Goal: Task Accomplishment & Management: Use online tool/utility

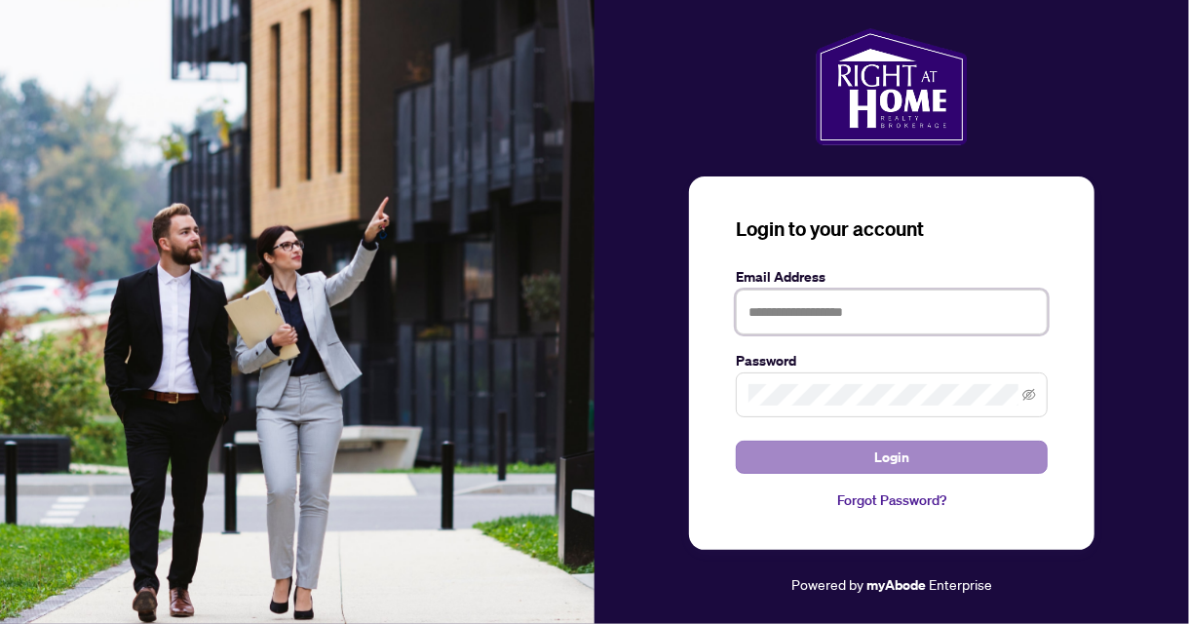
type input "**********"
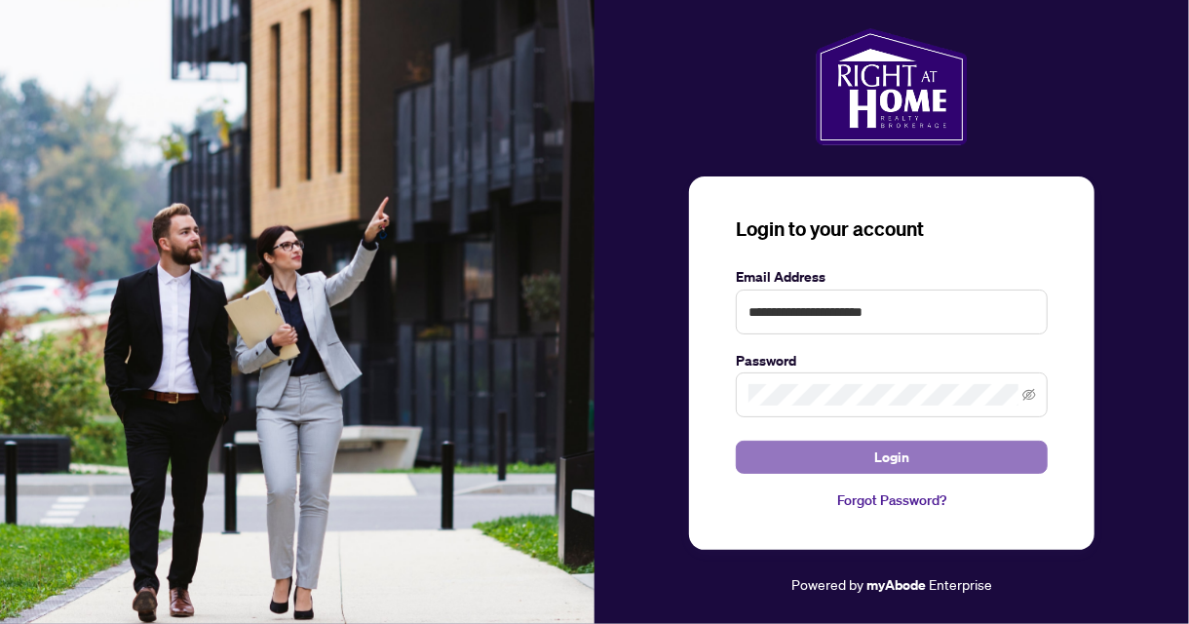
click at [932, 460] on button "Login" at bounding box center [892, 457] width 312 height 33
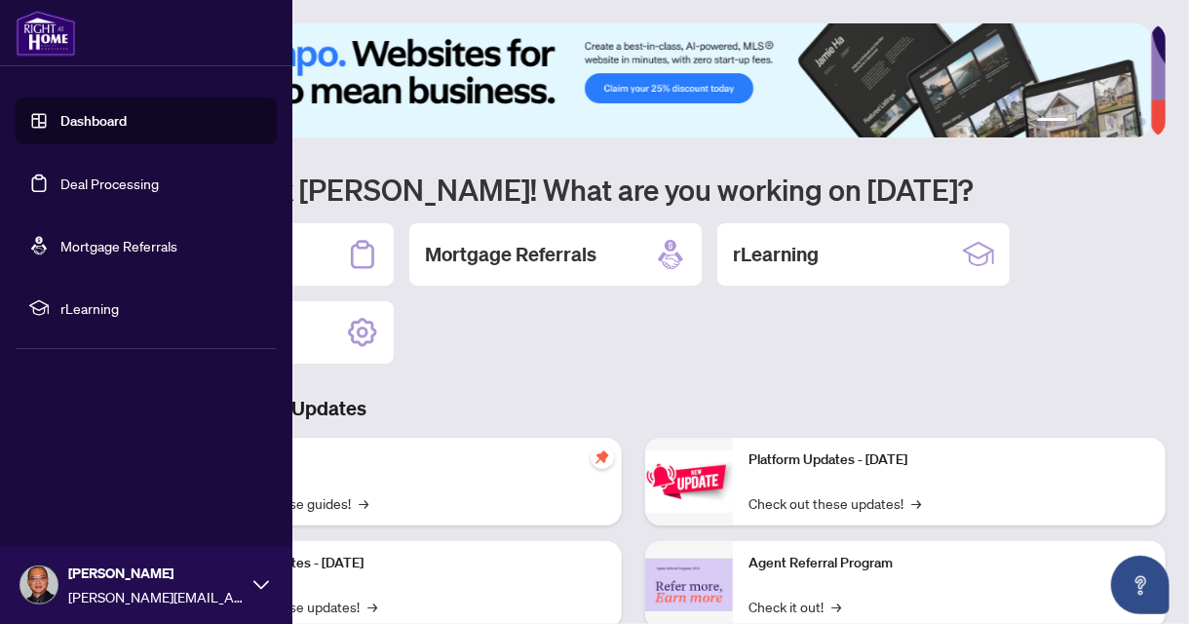
click at [80, 122] on link "Dashboard" at bounding box center [93, 121] width 66 height 18
click at [101, 181] on link "Deal Processing" at bounding box center [109, 183] width 98 height 18
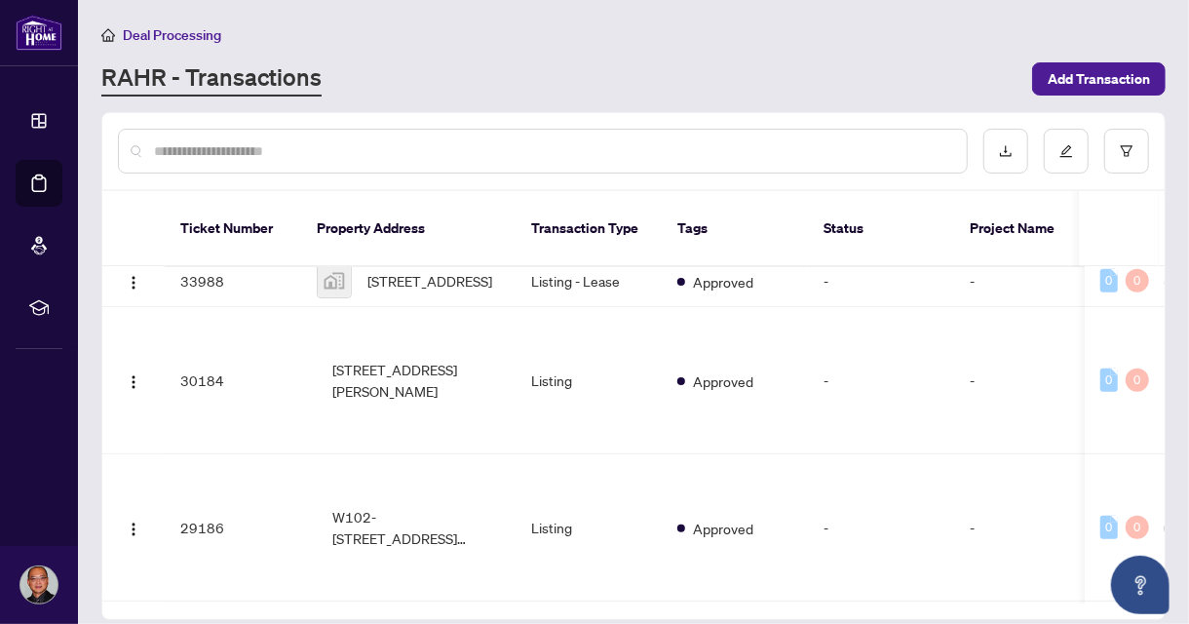
scroll to position [502, 0]
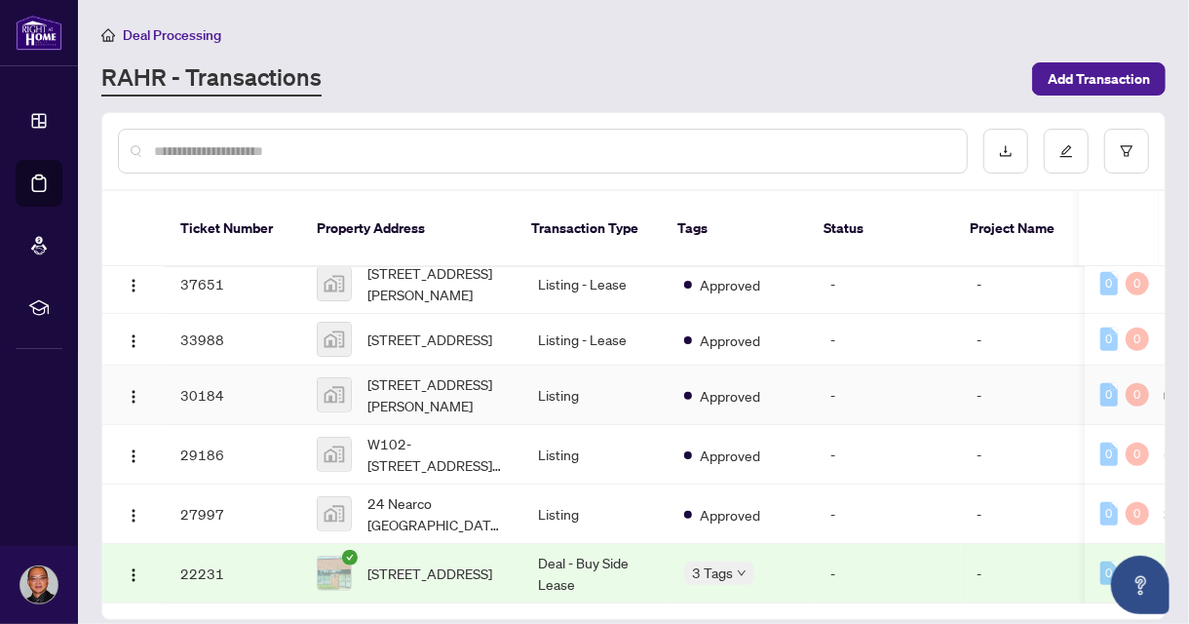
click at [206, 371] on td "30184" at bounding box center [233, 395] width 136 height 59
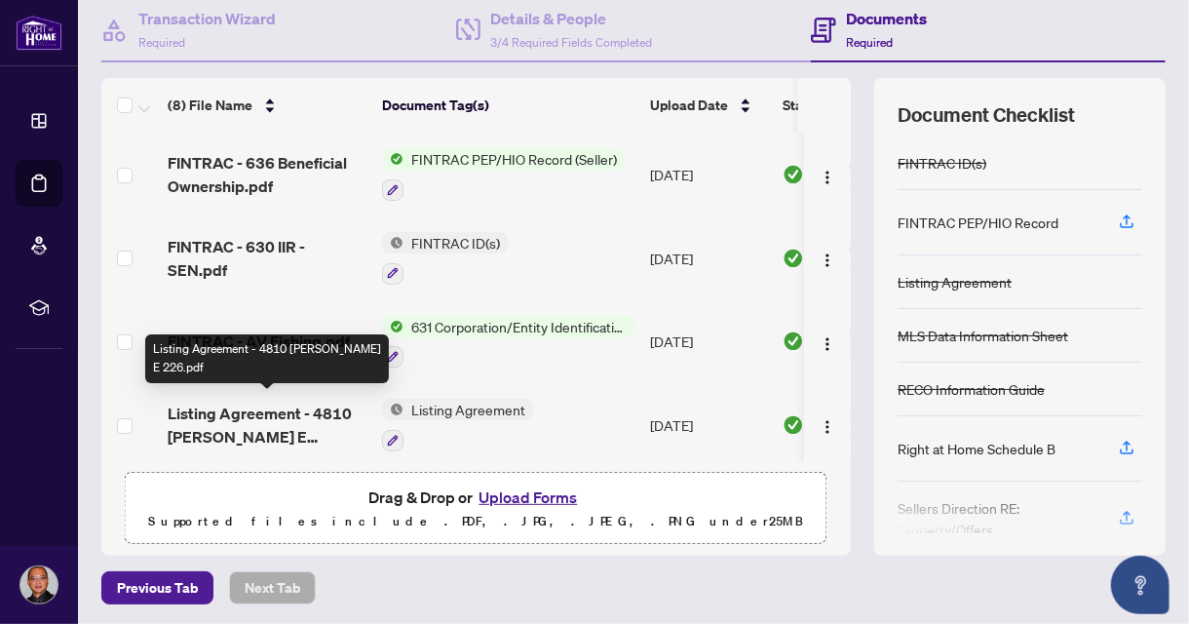
click at [266, 415] on span "Listing Agreement - 4810 [PERSON_NAME] E 226.pdf" at bounding box center [267, 425] width 199 height 47
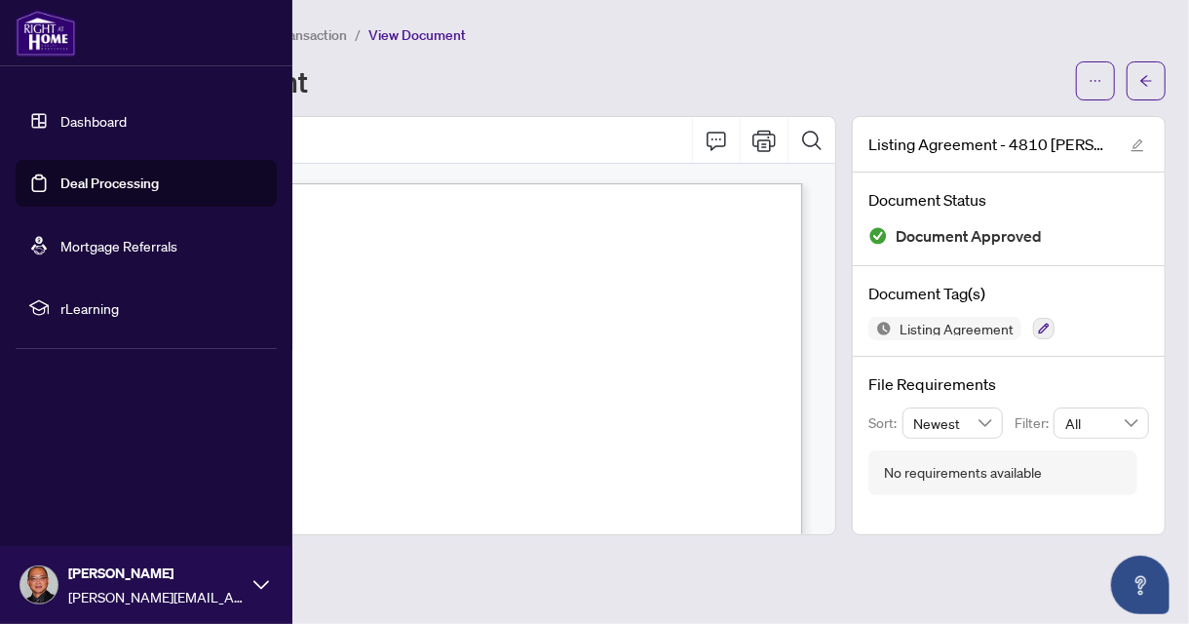
drag, startPoint x: 103, startPoint y: 183, endPoint x: 340, endPoint y: 280, distance: 255.8
click at [103, 183] on link "Deal Processing" at bounding box center [109, 183] width 98 height 18
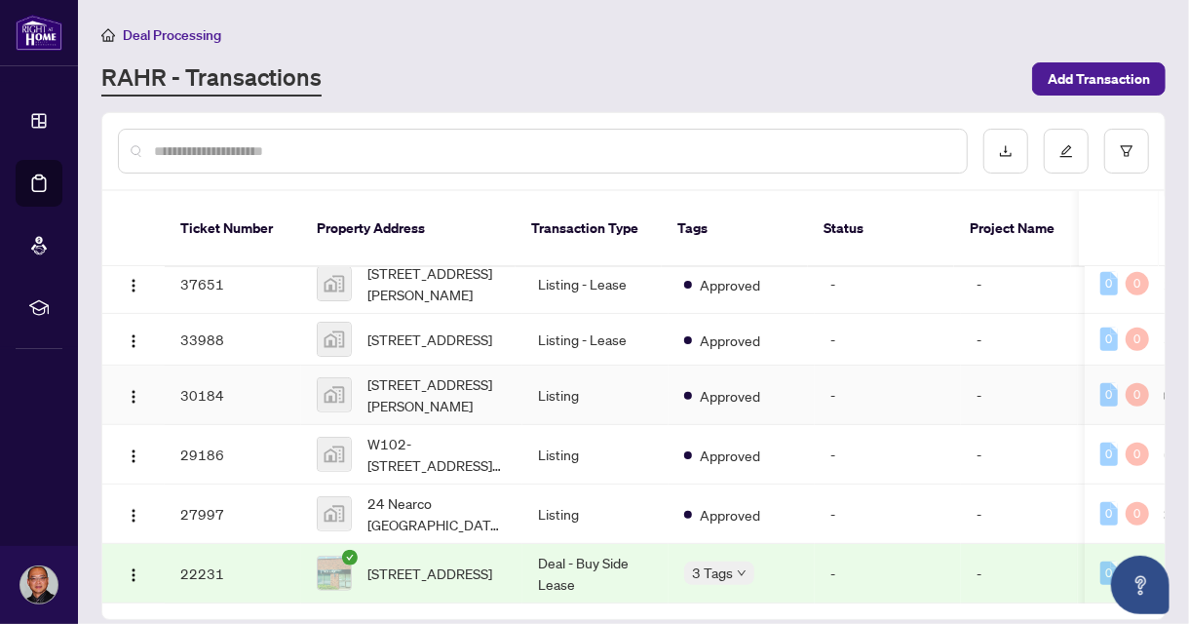
scroll to position [501, 0]
